Goal: Task Accomplishment & Management: Complete application form

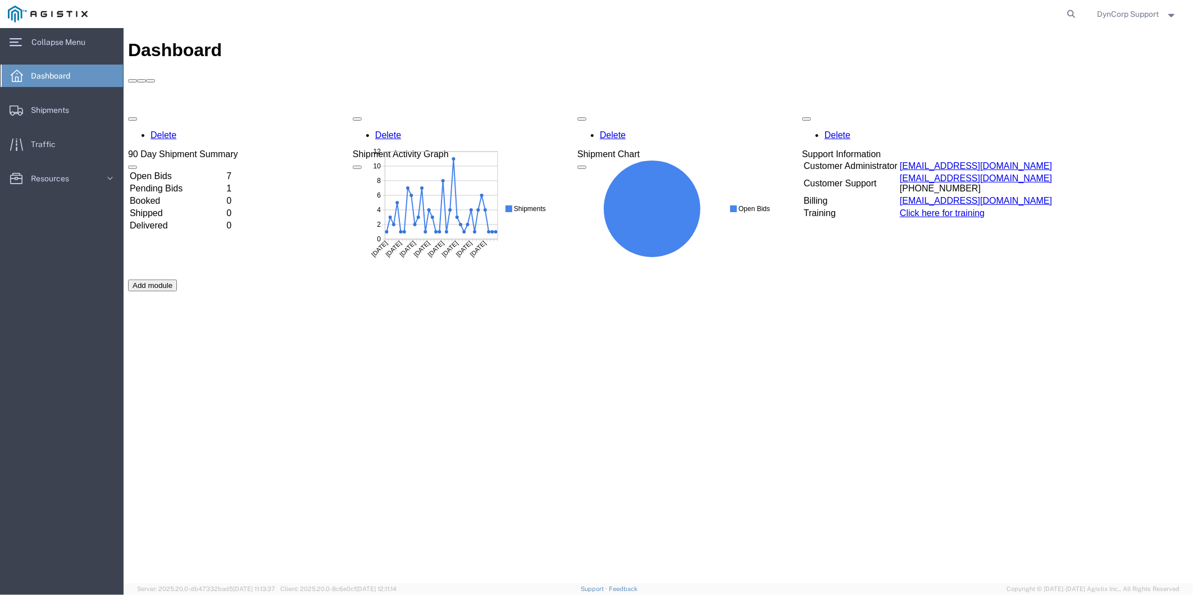
click at [155, 170] on td "Open Bids" at bounding box center [176, 175] width 95 height 11
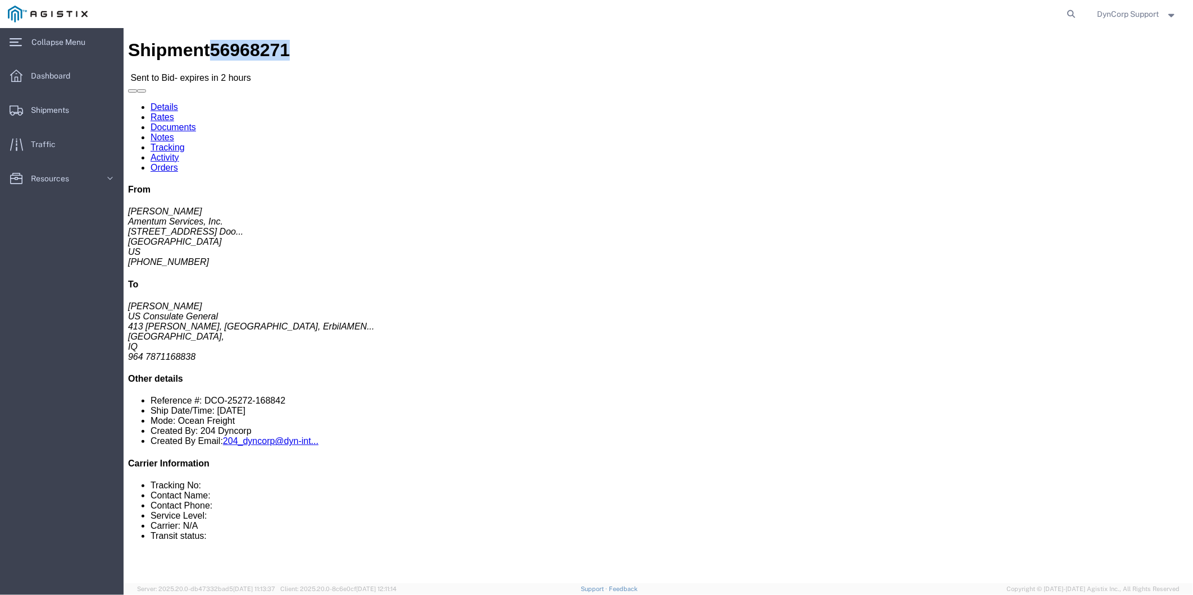
drag, startPoint x: 74, startPoint y: 10, endPoint x: 132, endPoint y: 13, distance: 58.5
click h1 "Shipment 56968271"
drag, startPoint x: 132, startPoint y: 13, endPoint x: 106, endPoint y: 9, distance: 26.7
copy span "56968271"
click at [1112, 6] on div "DynCorp Support" at bounding box center [1137, 14] width 97 height 28
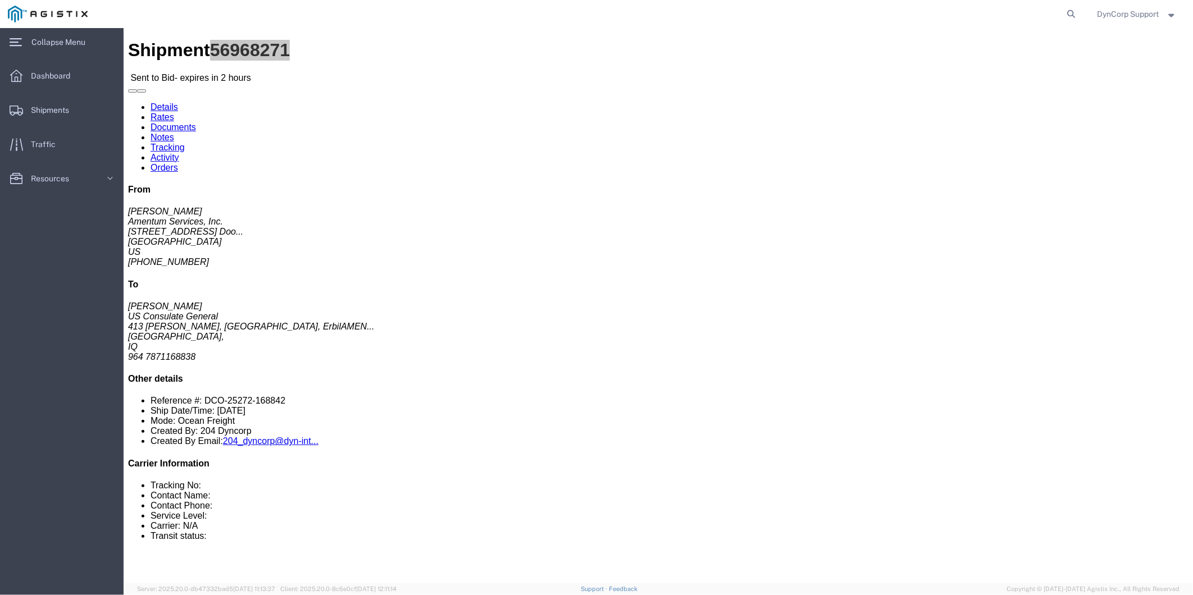
click at [1111, 13] on span "DynCorp Support" at bounding box center [1128, 14] width 62 height 12
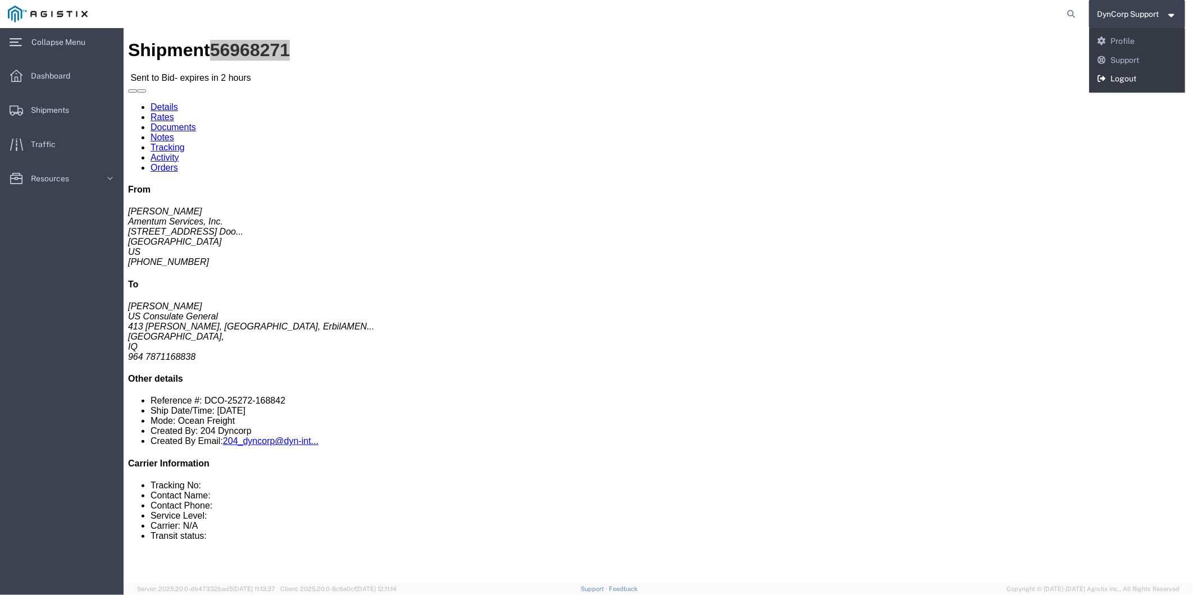
click at [1127, 80] on link "Logout" at bounding box center [1137, 79] width 97 height 19
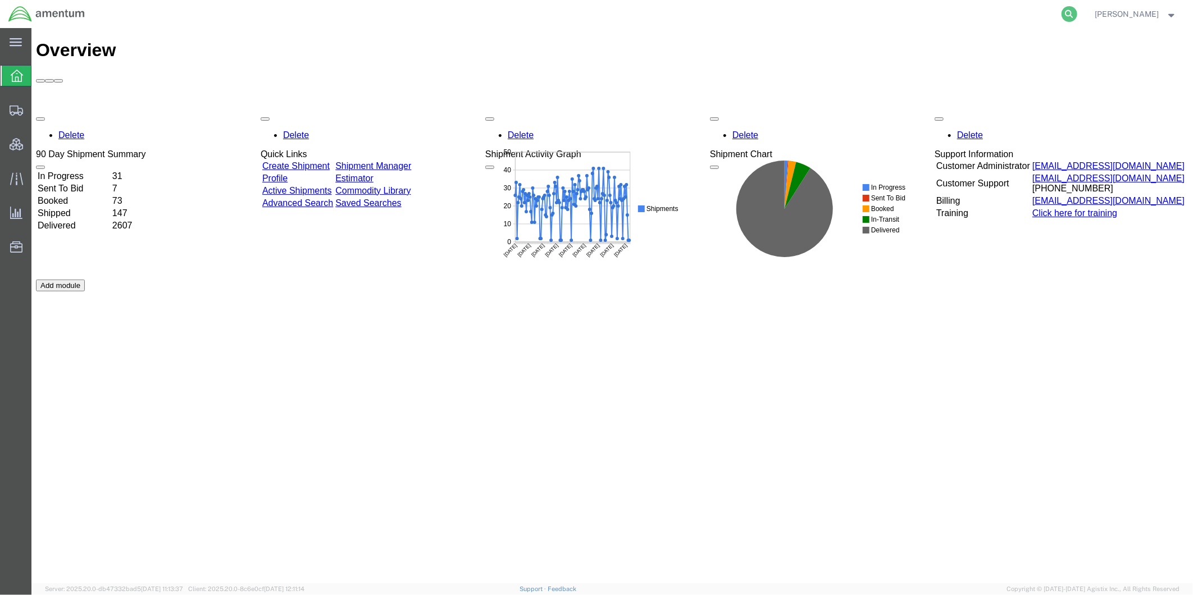
click at [1077, 11] on icon at bounding box center [1069, 14] width 16 height 16
paste input "56968271"
type input "56968271"
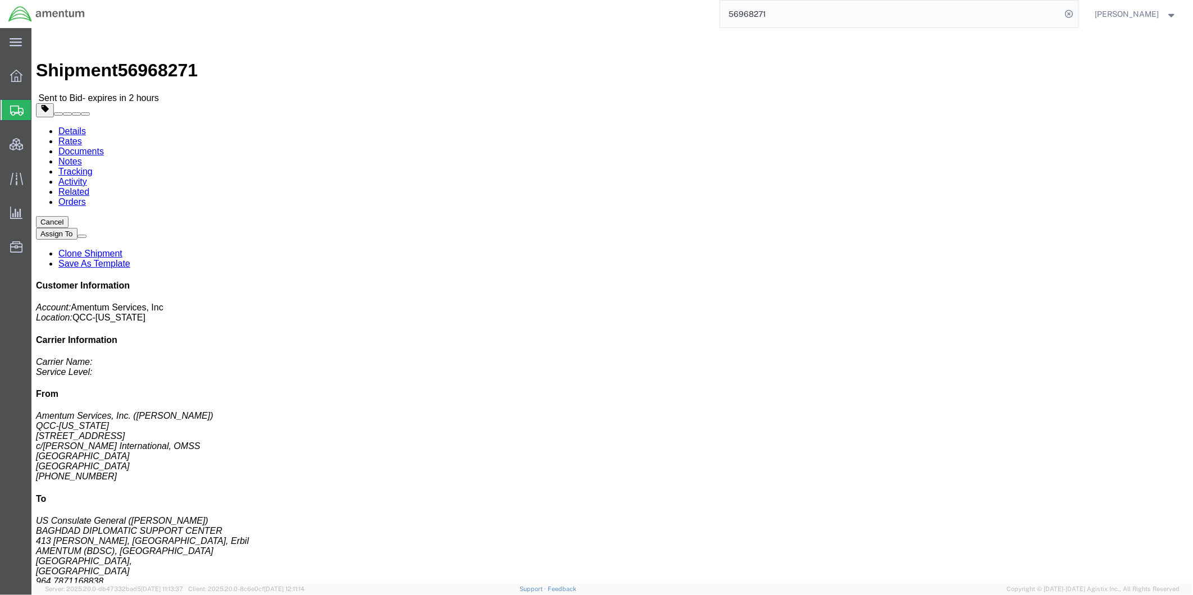
click link "Rates"
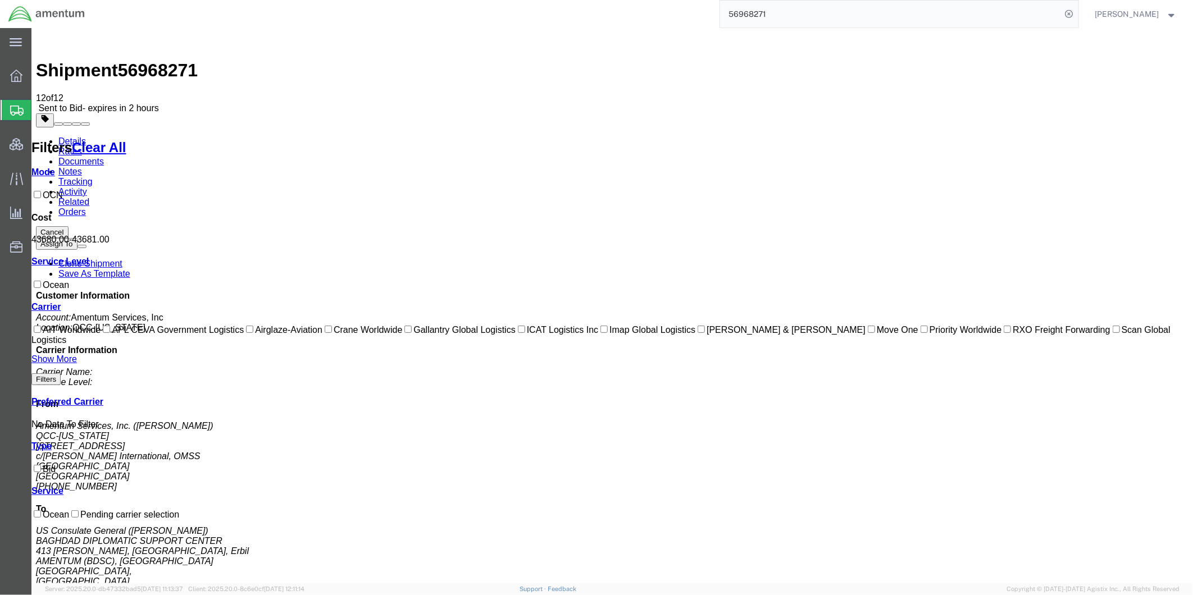
click at [81, 166] on link "Notes" at bounding box center [70, 171] width 24 height 10
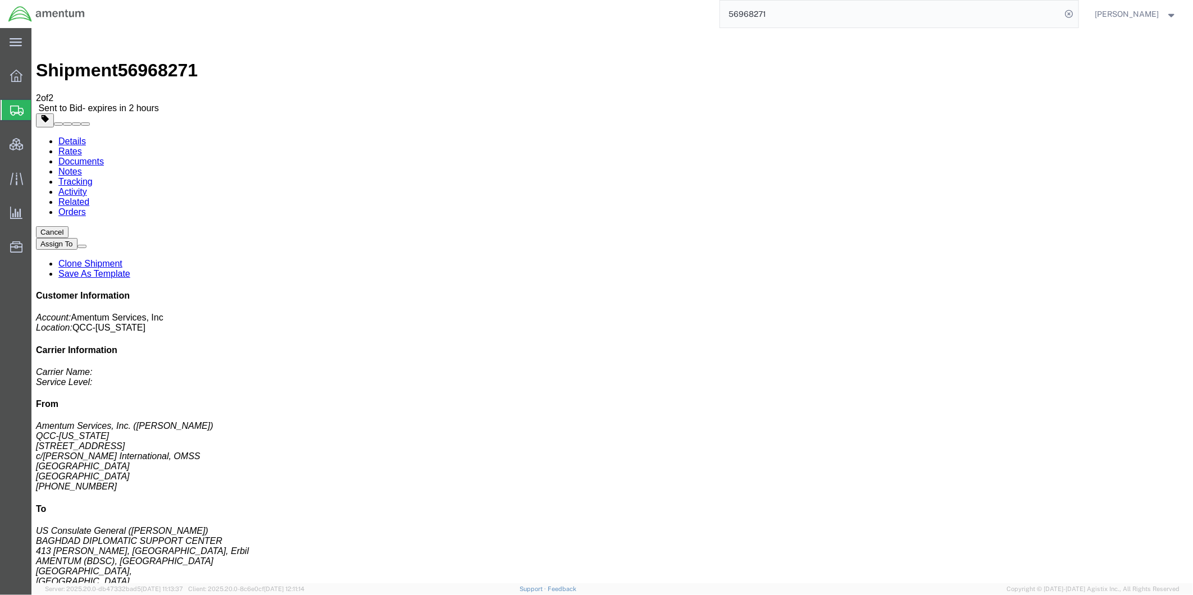
click at [81, 146] on link "Rates" at bounding box center [70, 151] width 24 height 10
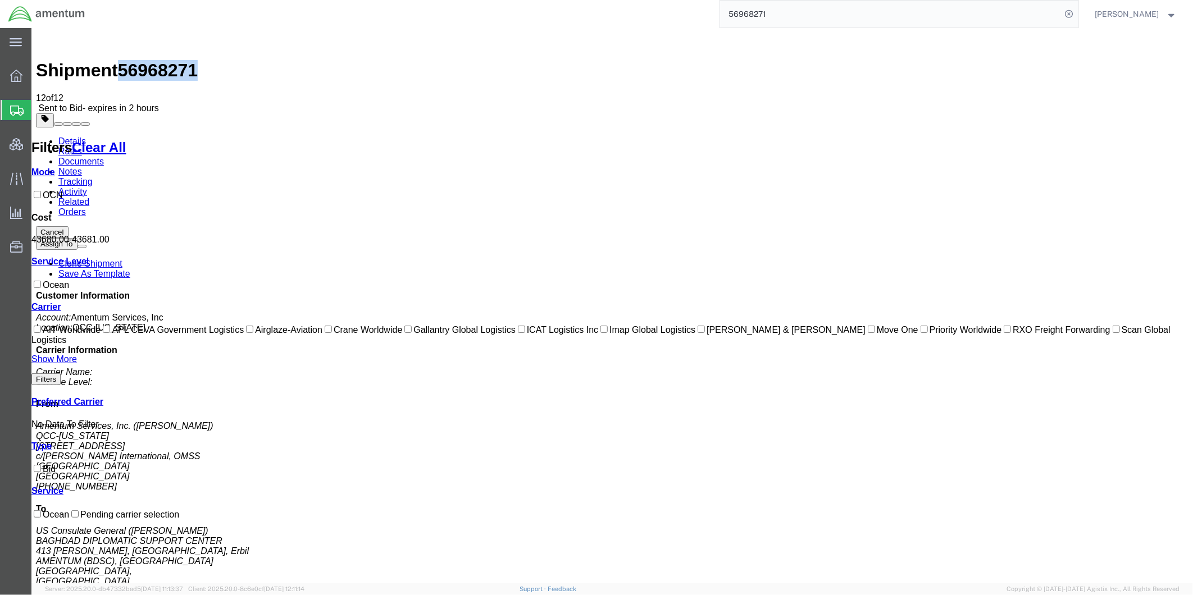
drag, startPoint x: 125, startPoint y: 42, endPoint x: 181, endPoint y: 36, distance: 56.5
click at [181, 60] on span "56968271" at bounding box center [157, 70] width 80 height 20
copy span "56968271"
click at [373, 6] on div "56968271" at bounding box center [585, 14] width 985 height 28
click at [81, 166] on link "Notes" at bounding box center [70, 171] width 24 height 10
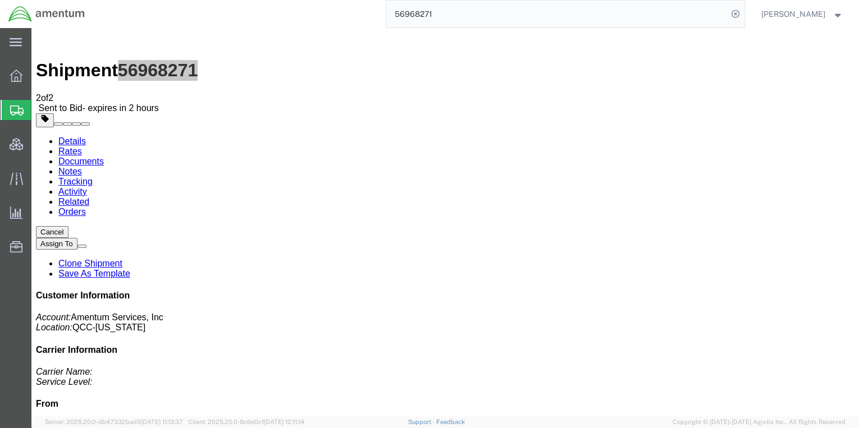
click at [799, 17] on span "[PERSON_NAME]" at bounding box center [794, 14] width 64 height 12
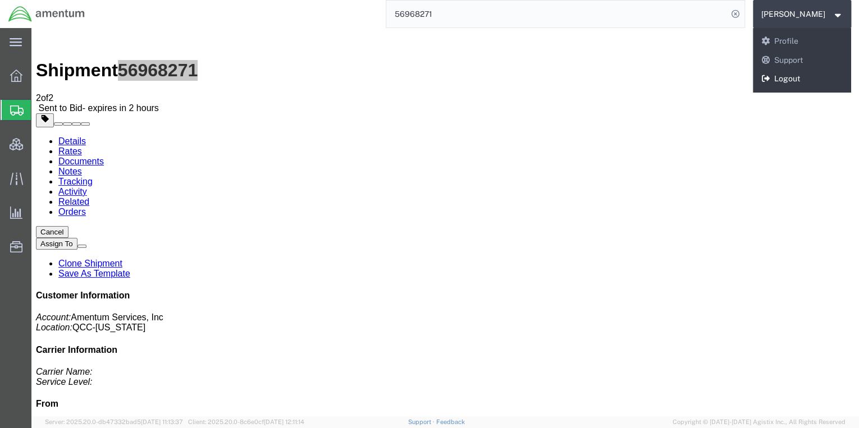
click at [806, 81] on link "Logout" at bounding box center [802, 79] width 99 height 19
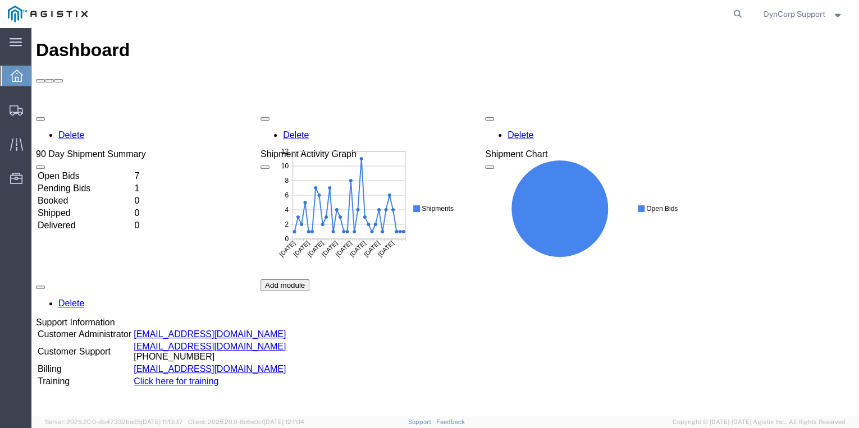
click at [79, 171] on td "Open Bids" at bounding box center [84, 176] width 95 height 11
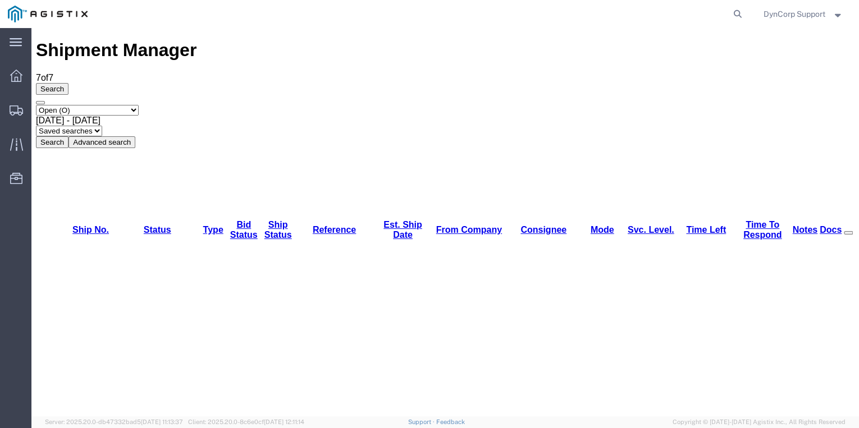
drag, startPoint x: 98, startPoint y: 103, endPoint x: 112, endPoint y: 110, distance: 15.6
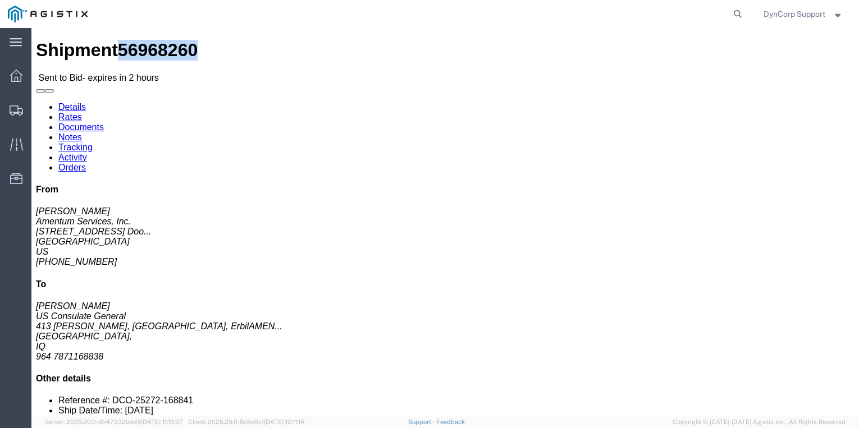
drag, startPoint x: 74, startPoint y: 11, endPoint x: 132, endPoint y: 15, distance: 57.9
click span "56968260"
copy span "56968260"
click at [14, 75] on icon at bounding box center [16, 76] width 12 height 12
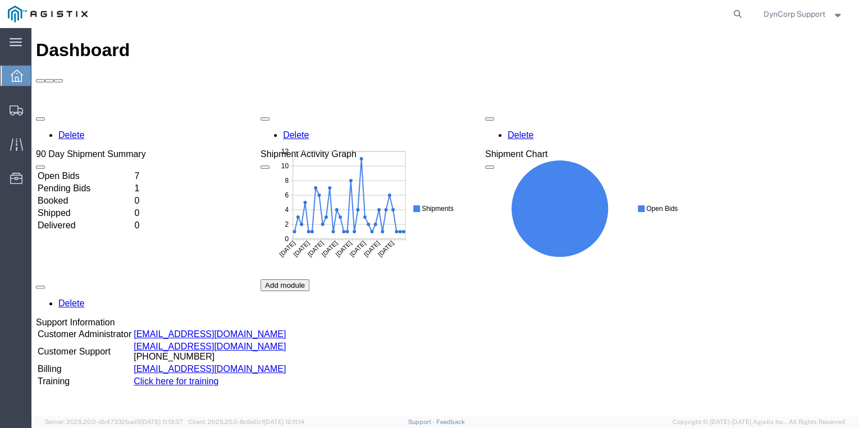
click at [73, 171] on td "Open Bids" at bounding box center [84, 176] width 95 height 11
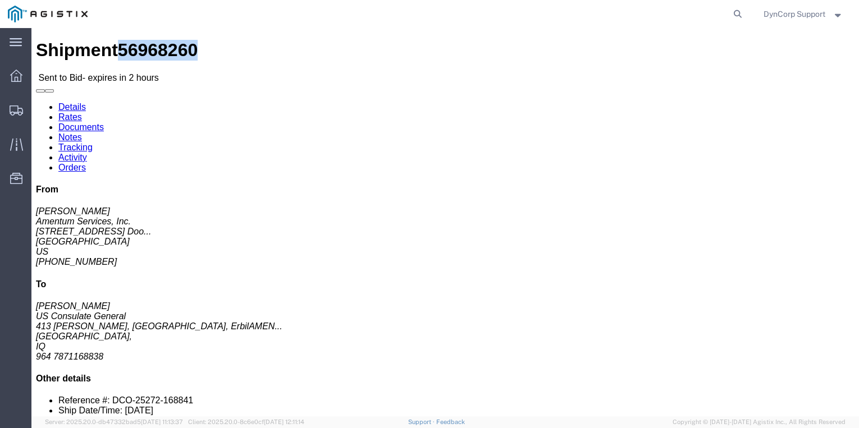
drag, startPoint x: 76, startPoint y: 12, endPoint x: 134, endPoint y: 14, distance: 57.9
click span "56968260"
copy span "56968260"
click at [816, 12] on span "DynCorp Support" at bounding box center [795, 14] width 62 height 12
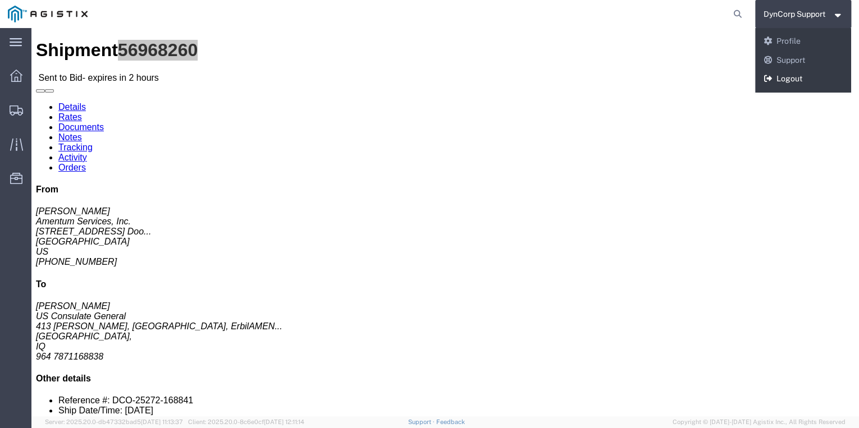
click at [811, 74] on link "Logout" at bounding box center [803, 79] width 97 height 19
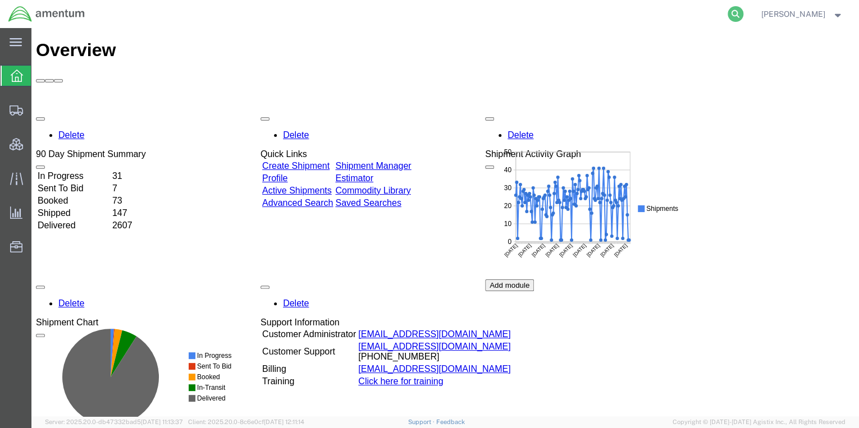
click at [744, 12] on icon at bounding box center [736, 14] width 16 height 16
click at [498, 17] on input "search" at bounding box center [556, 14] width 341 height 27
paste input "56968260"
click at [744, 16] on icon at bounding box center [736, 14] width 16 height 16
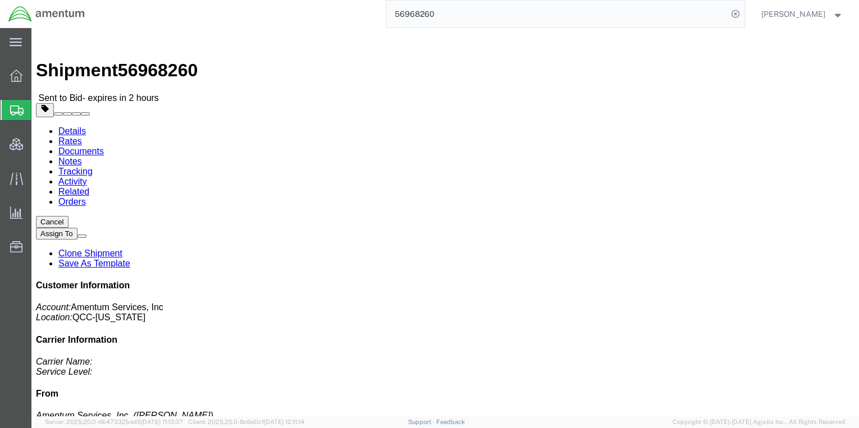
click link "Rates"
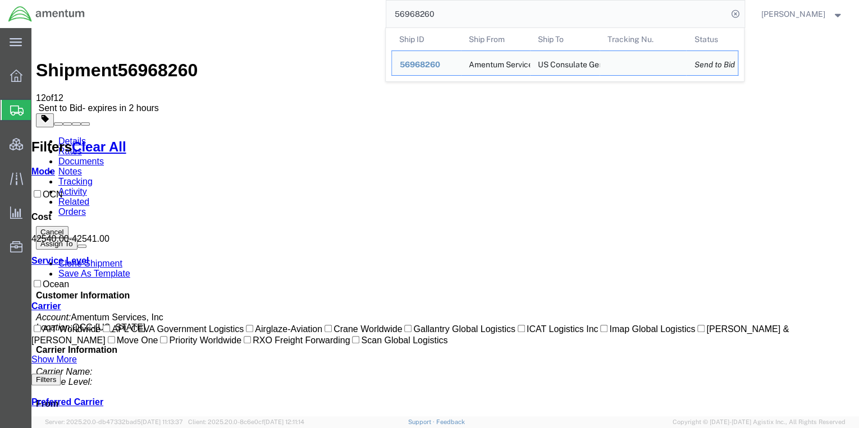
drag, startPoint x: 480, startPoint y: 16, endPoint x: 391, endPoint y: 0, distance: 90.8
click at [391, 0] on div "56968260 Ship ID Ship From Ship To Tracking Nu. Status Ship ID 56968260 Ship Fr…" at bounding box center [418, 14] width 651 height 28
click at [480, 15] on input "56968260" at bounding box center [556, 14] width 341 height 27
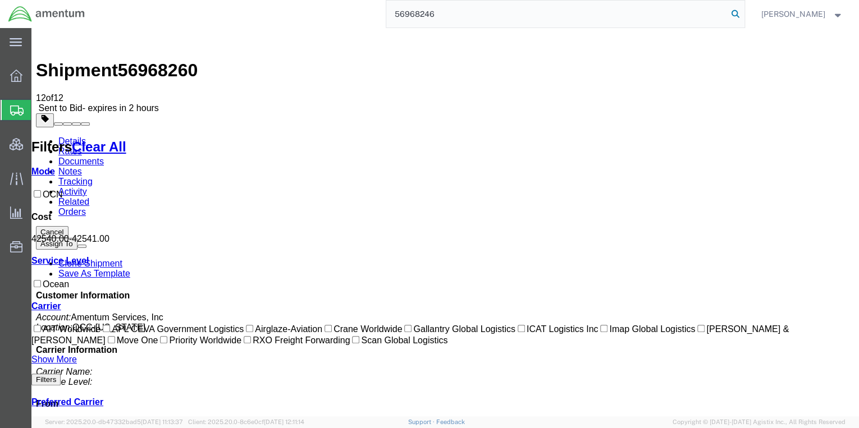
type input "56968246"
click at [744, 11] on icon at bounding box center [736, 14] width 16 height 16
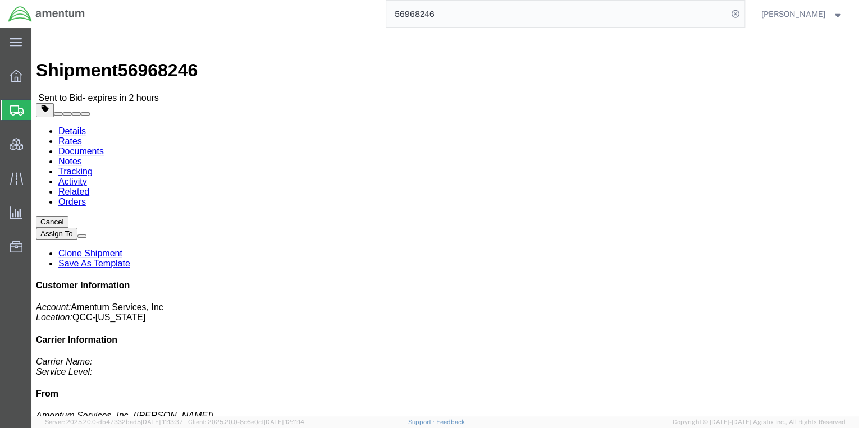
click link "Rates"
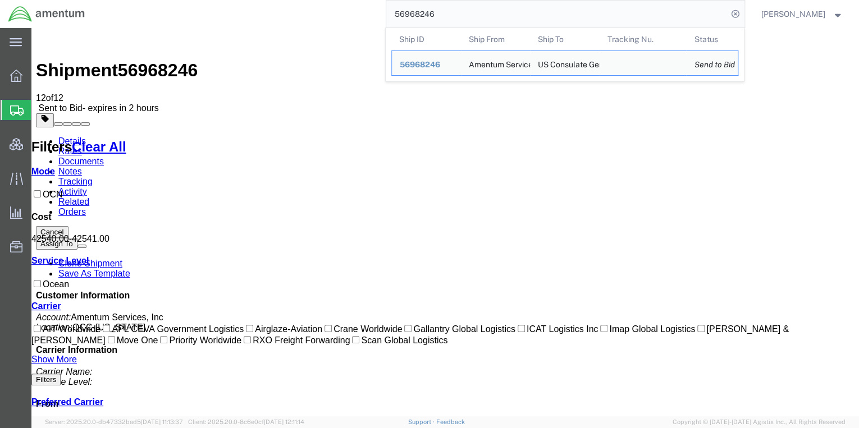
drag, startPoint x: 521, startPoint y: 10, endPoint x: 338, endPoint y: 8, distance: 183.7
click at [338, 8] on div "56968246 Ship ID Ship From Ship To Tracking Nu. Status Ship ID 56968246 Ship Fr…" at bounding box center [418, 14] width 651 height 28
click at [793, 18] on span "[PERSON_NAME]" at bounding box center [794, 14] width 64 height 12
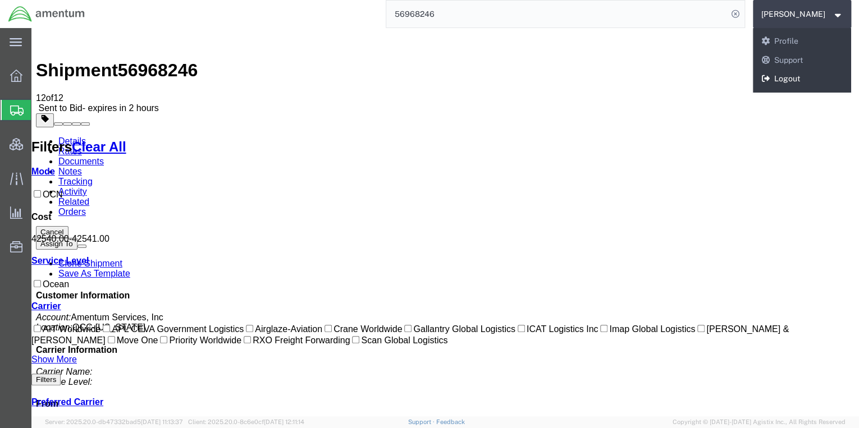
click at [812, 81] on link "Logout" at bounding box center [802, 79] width 99 height 19
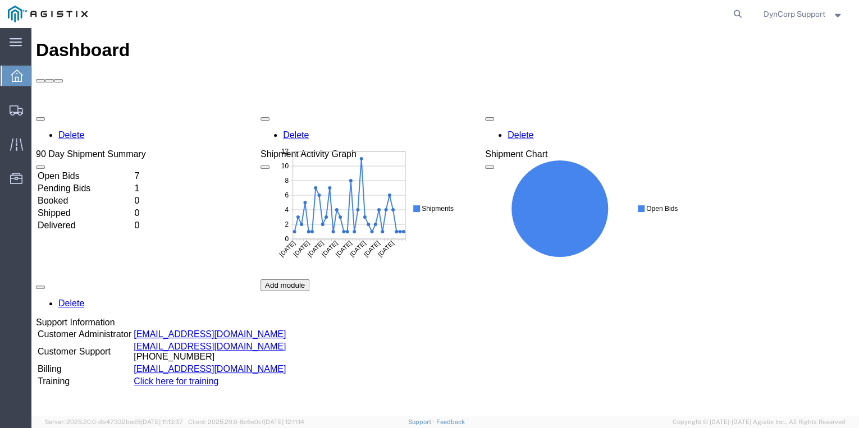
click at [87, 171] on td "Open Bids" at bounding box center [84, 176] width 95 height 11
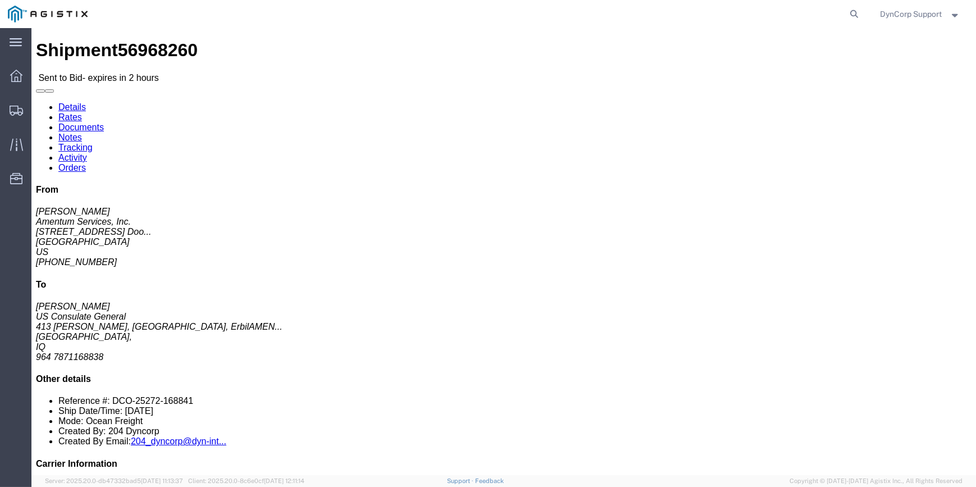
click link "Enter / Modify Bid"
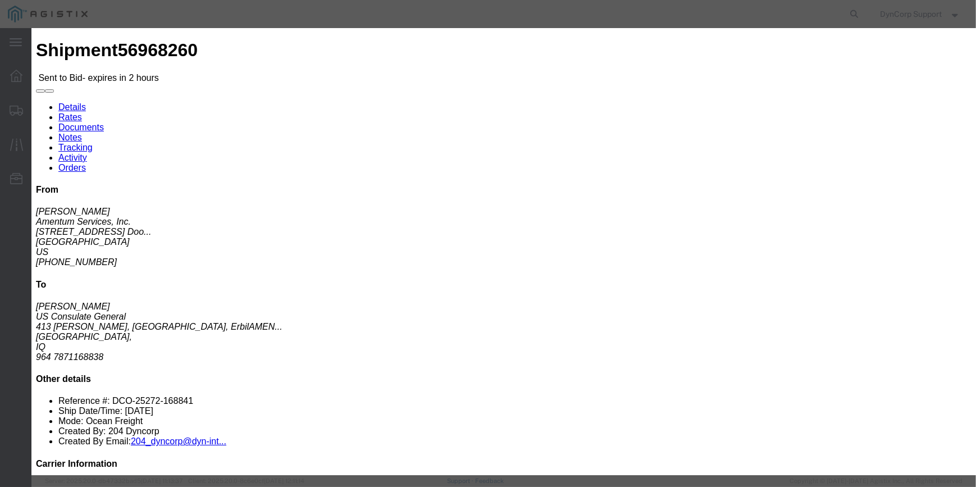
click input "number"
type input "41995.89"
click select "Select Crane Worldwide [PERSON_NAME] International"
select select "141"
click select "Select Crane Worldwide [PERSON_NAME] International"
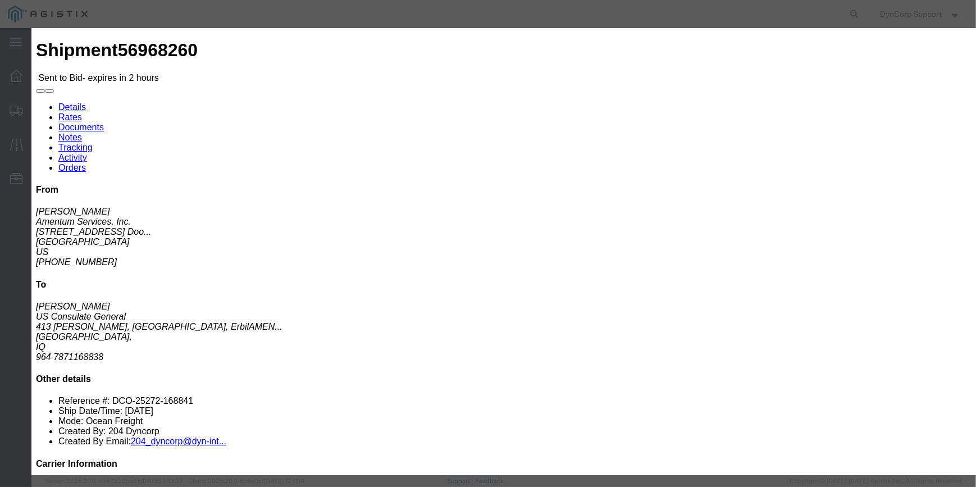
click select "Select 2 Day AM Service 2 Day PM 2 Day Service 3 - 5 Day 3 Day PM 3 Day Service…"
select select "1179"
click select "Select 2 Day AM Service 2 Day PM 2 Day Service 3 - 5 Day 3 Day PM 3 Day Service…"
click input "text"
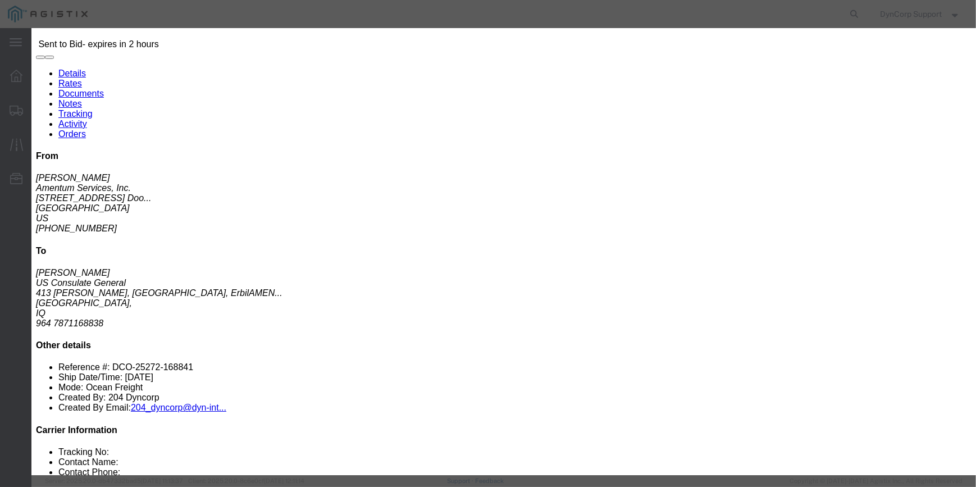
scroll to position [51, 0]
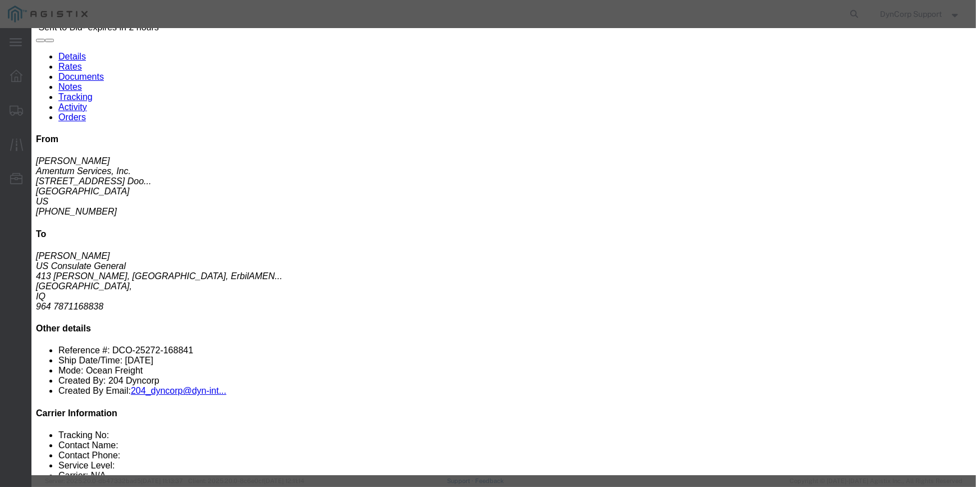
type input "56968260"
click textarea
type textarea "DTD P3 Service"
drag, startPoint x: 717, startPoint y: 134, endPoint x: 655, endPoint y: 136, distance: 62.4
click div "Select 2 Day Service 3 Axle Winch Truck 3 to 5 Day Service 96L Domestic Flat Ra…"
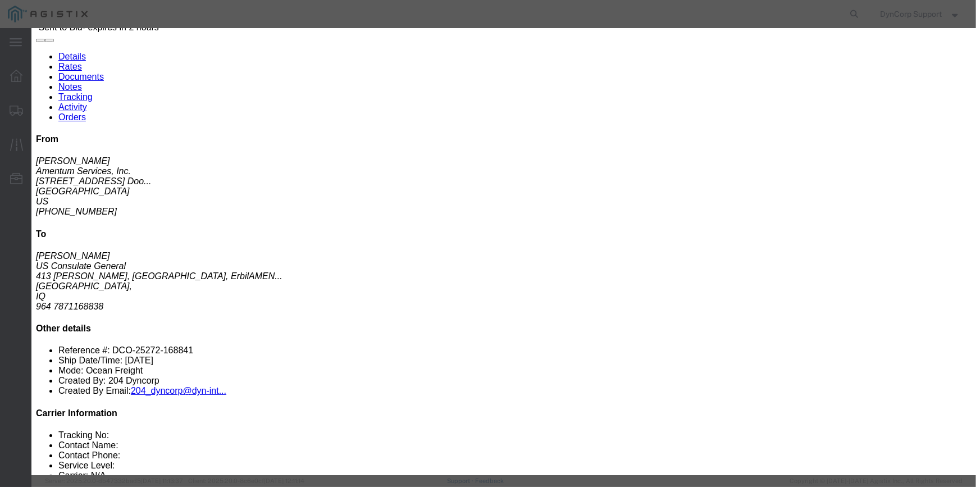
click label "Notes / Description"
click button "Submit"
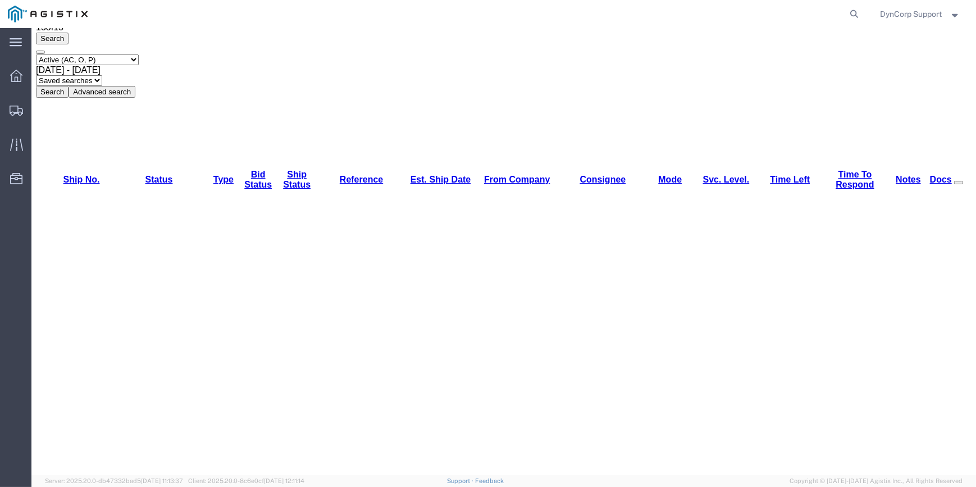
scroll to position [0, 0]
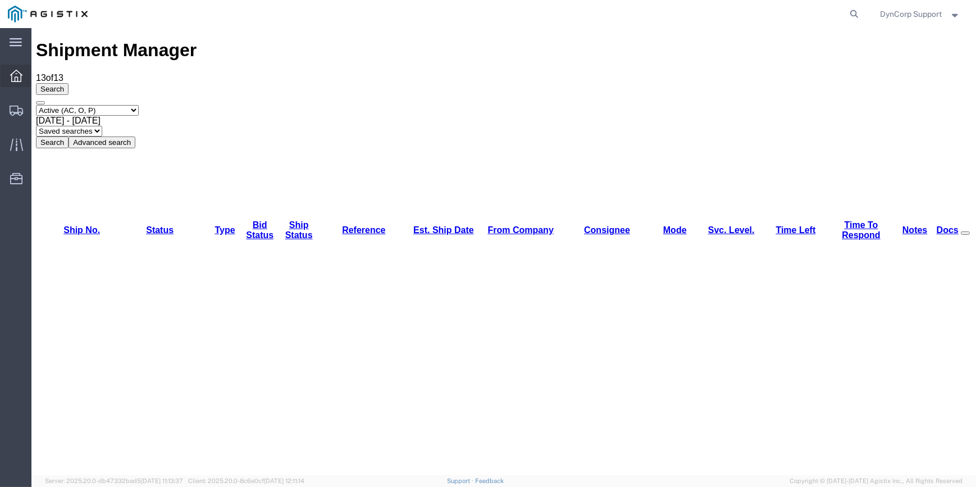
click at [17, 77] on icon at bounding box center [16, 76] width 12 height 12
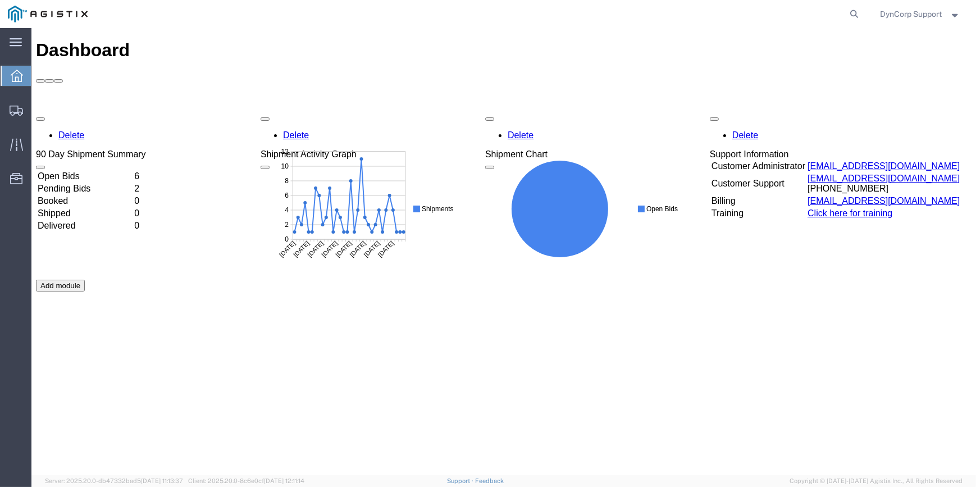
click at [89, 171] on td "Open Bids" at bounding box center [84, 176] width 95 height 11
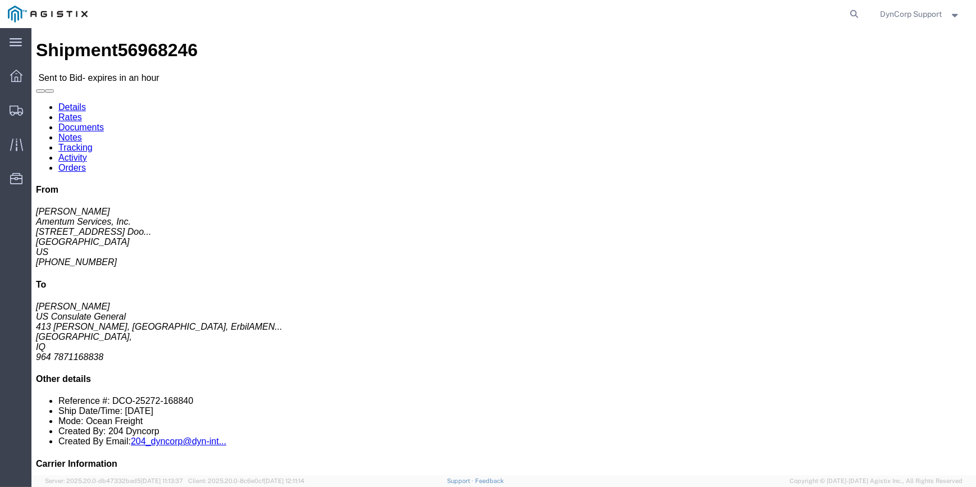
click link "Enter / Modify Bid"
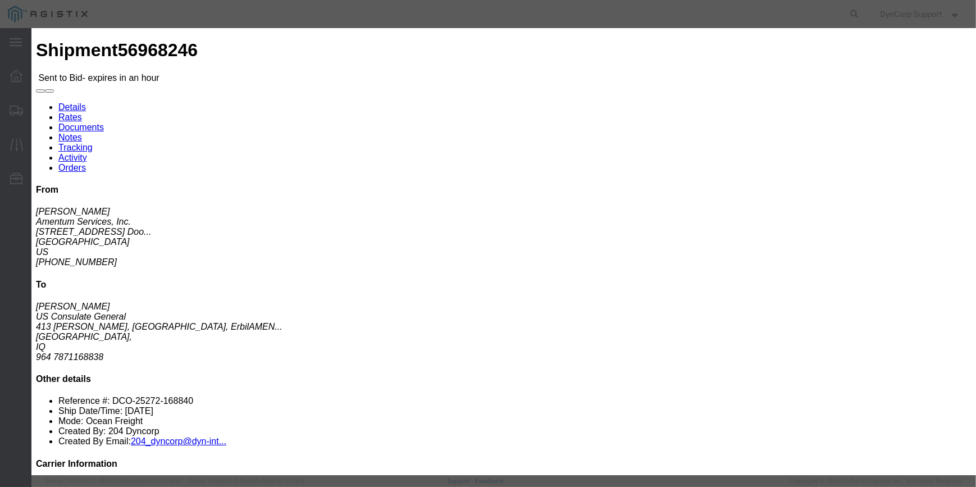
click input "number"
paste input "41995.89"
type input "41995.89"
click select "Select Crane Worldwide [PERSON_NAME] International"
select select "141"
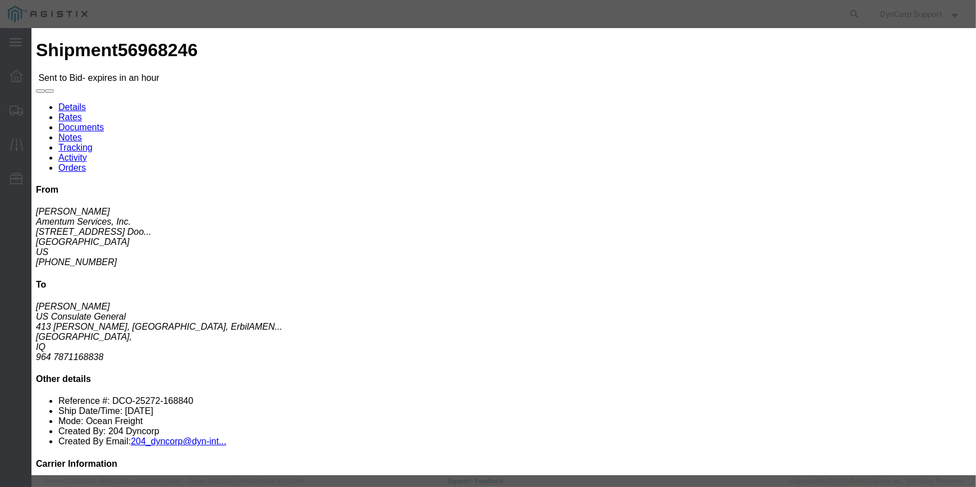
click select "Select Crane Worldwide [PERSON_NAME] International"
click select "Select 2 Day AM Service 2 Day PM 2 Day Service 3 - 5 Day 3 Day PM 3 Day Service…"
select select "1179"
click select "Select 2 Day AM Service 2 Day PM 2 Day Service 3 - 5 Day 3 Day PM 3 Day Service…"
click input "text"
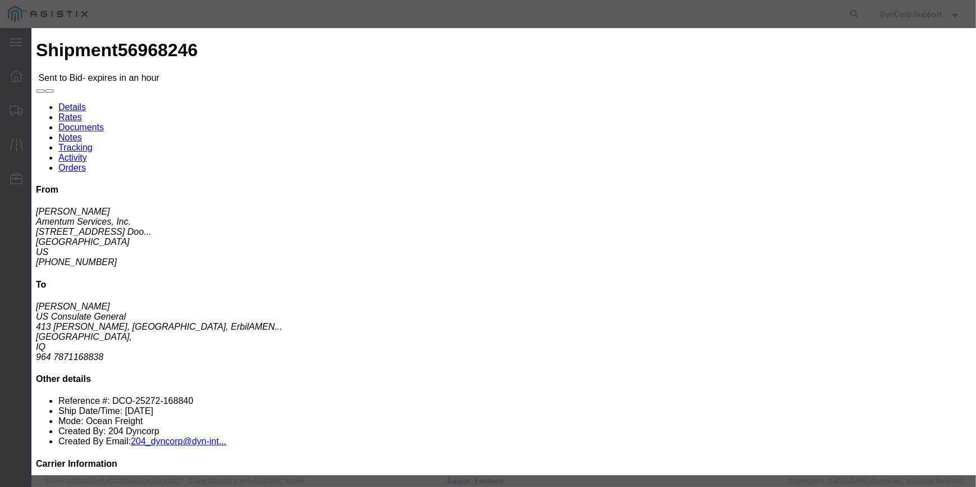
scroll to position [166, 0]
type input "56968246"
click textarea
type textarea "d"
type textarea "DTD P3 Service"
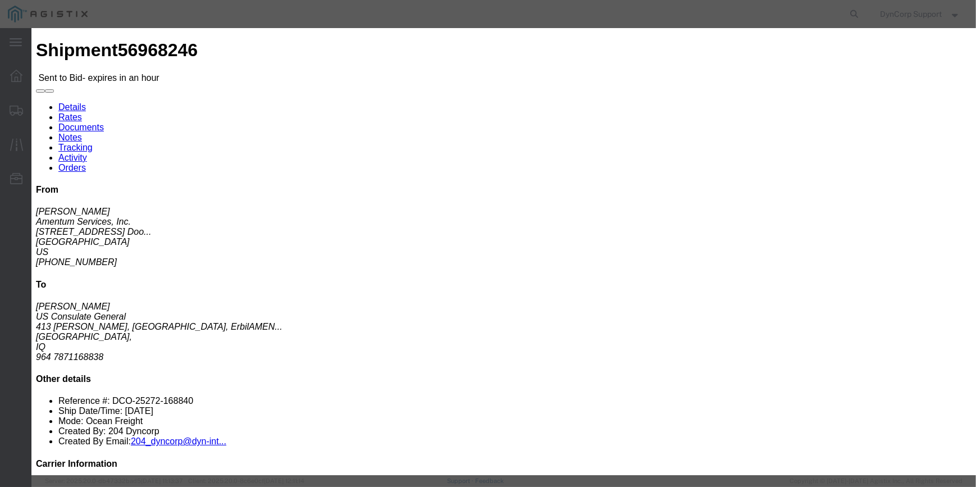
click button "Submit"
